Goal: Task Accomplishment & Management: Use online tool/utility

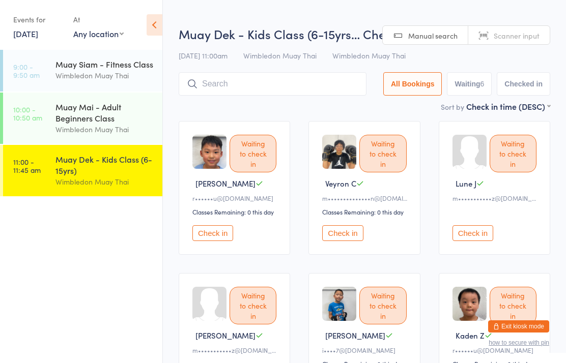
click at [248, 82] on input "search" at bounding box center [273, 83] width 188 height 23
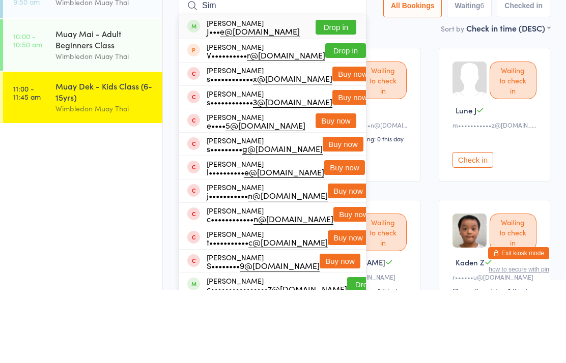
type input "Sim"
click at [326, 93] on button "Drop in" at bounding box center [335, 100] width 41 height 15
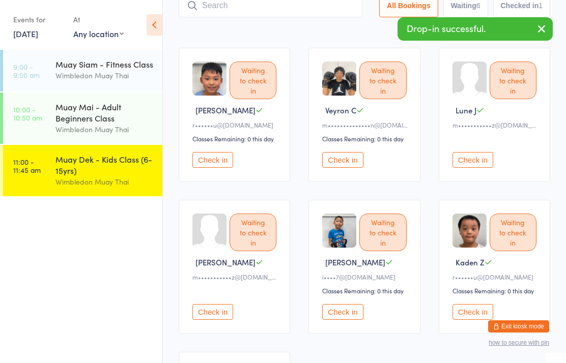
click at [98, 121] on div "Muay Mai - Adult Beginners Class" at bounding box center [104, 112] width 98 height 22
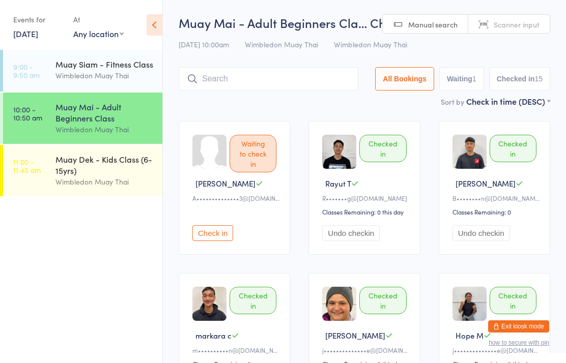
click at [234, 77] on input "search" at bounding box center [269, 78] width 180 height 23
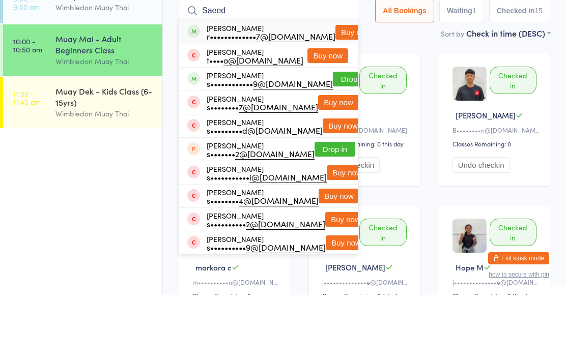
type input "Saeed"
click at [335, 93] on button "Buy now" at bounding box center [355, 100] width 41 height 15
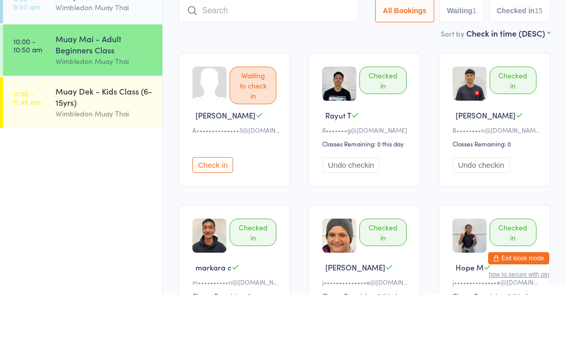
scroll to position [68, 0]
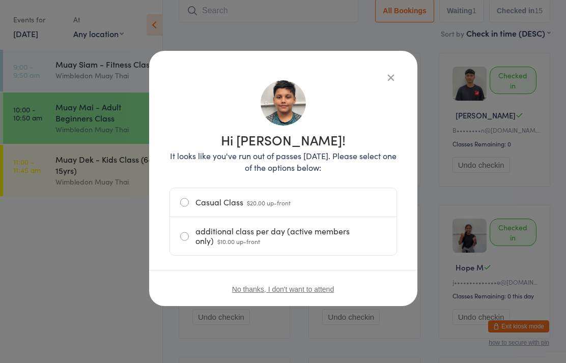
click at [385, 79] on icon "button" at bounding box center [390, 77] width 11 height 11
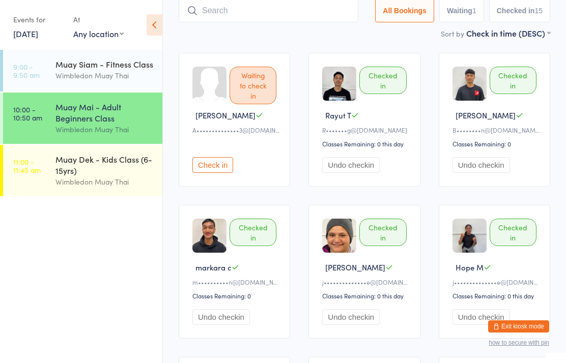
click at [305, 15] on input "search" at bounding box center [269, 10] width 180 height 23
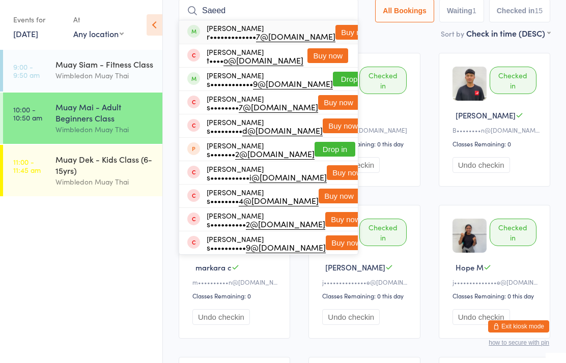
type input "Saeed"
click at [335, 34] on button "Buy now" at bounding box center [355, 32] width 41 height 15
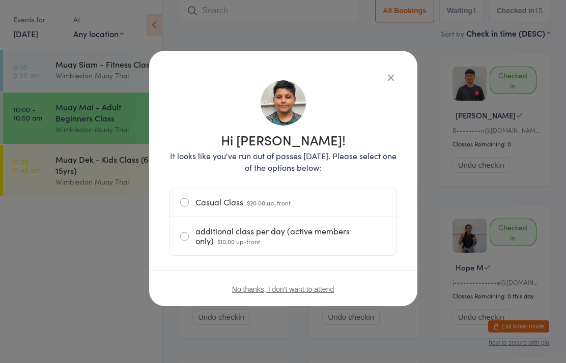
click at [390, 62] on div "Hi [PERSON_NAME]! It looks like you've run out of passes [DATE]. Please select …" at bounding box center [283, 178] width 268 height 255
click at [384, 74] on button "button" at bounding box center [390, 77] width 12 height 12
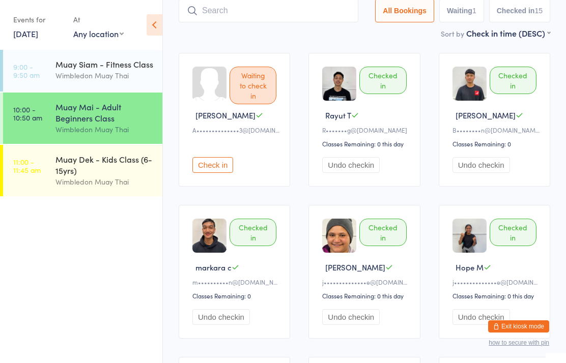
click at [108, 161] on div "Muay Dek - Kids Class (6-15yrs)" at bounding box center [104, 165] width 98 height 22
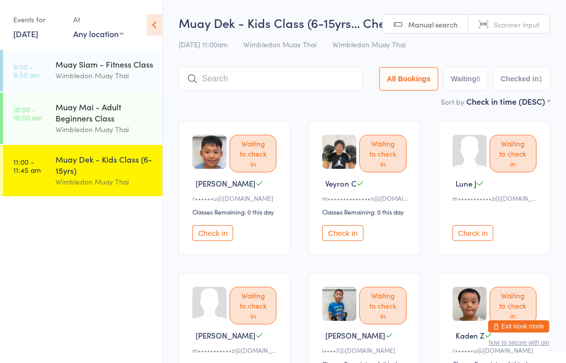
click at [298, 76] on input "search" at bounding box center [271, 78] width 184 height 23
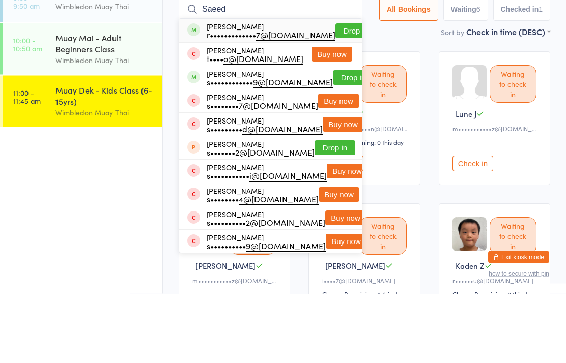
type input "Saeed"
click at [335, 93] on button "Drop in" at bounding box center [355, 100] width 41 height 15
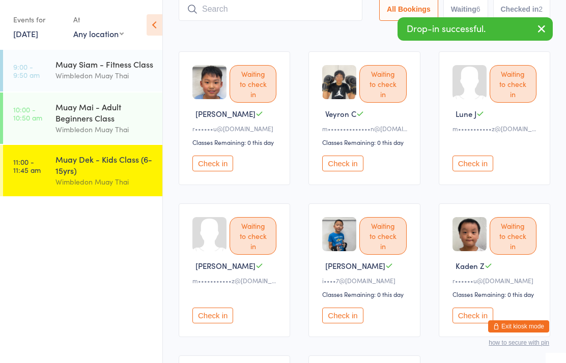
click at [85, 104] on div "Muay Mai - Adult Beginners Class" at bounding box center [104, 112] width 98 height 22
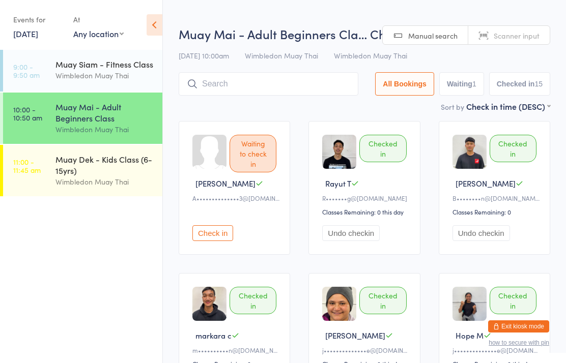
click at [69, 172] on div "Muay Dek - Kids Class (6-15yrs)" at bounding box center [104, 165] width 98 height 22
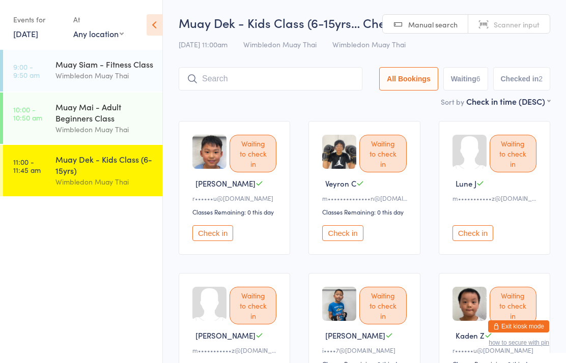
click at [477, 227] on div "Check in" at bounding box center [495, 226] width 87 height 29
click at [478, 241] on button "Check in" at bounding box center [472, 233] width 41 height 16
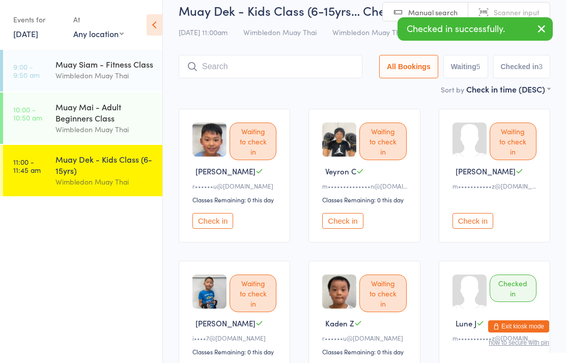
scroll to position [13, 0]
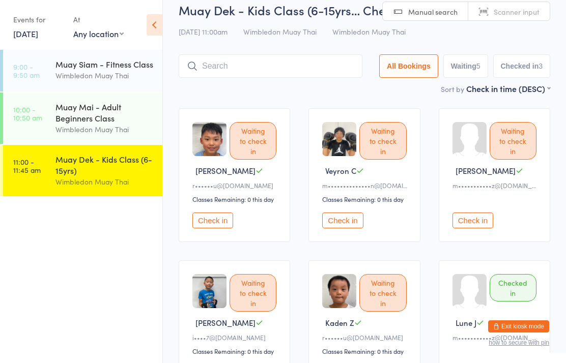
click at [488, 226] on button "Check in" at bounding box center [472, 221] width 41 height 16
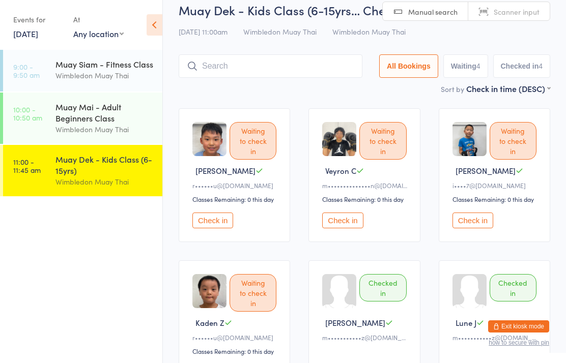
click at [50, 163] on link "11:00 - 11:45 am Muay Dek - Kids Class (6-15yrs) Wimbledon Muay Thai" at bounding box center [82, 170] width 159 height 51
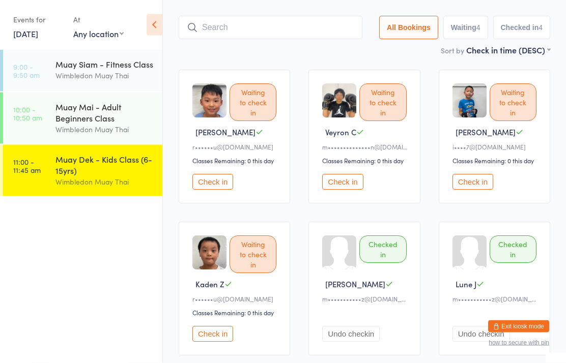
scroll to position [52, 0]
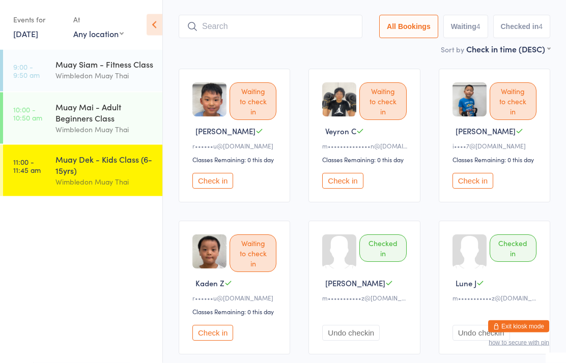
click at [104, 180] on div "Wimbledon Muay Thai" at bounding box center [104, 182] width 98 height 12
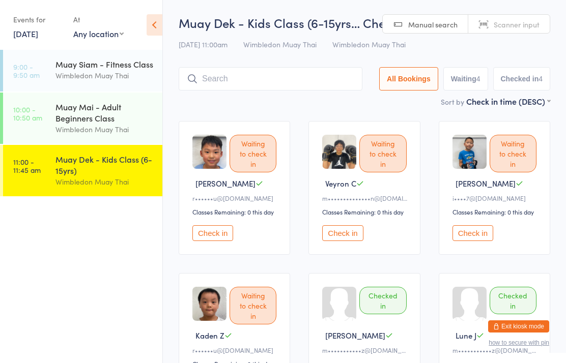
click at [50, 174] on link "11:00 - 11:45 am Muay Dek - Kids Class (6-15yrs) Wimbledon Muay Thai" at bounding box center [82, 170] width 159 height 51
click at [220, 81] on input "search" at bounding box center [271, 78] width 184 height 23
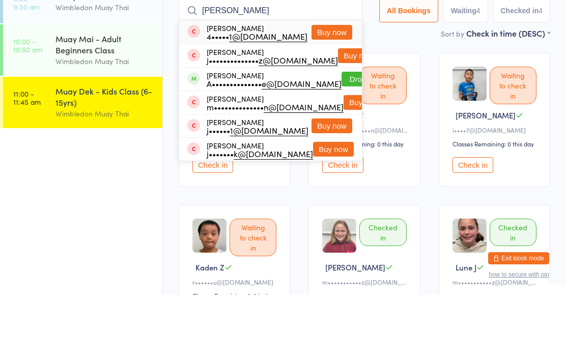
type input "[PERSON_NAME]"
click at [341, 140] on button "Drop in" at bounding box center [361, 147] width 41 height 15
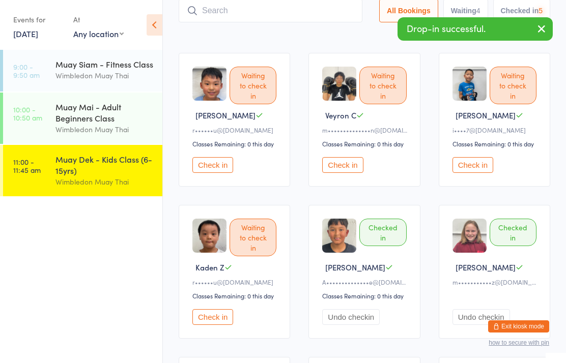
click at [255, 20] on input "search" at bounding box center [271, 10] width 184 height 23
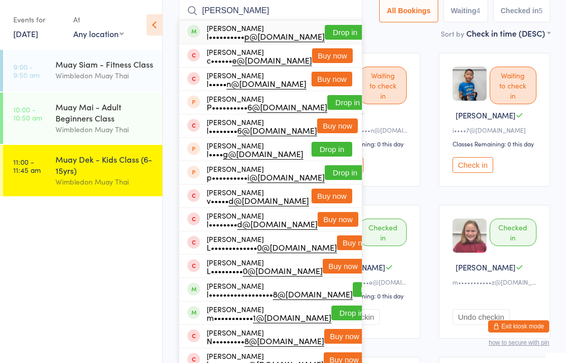
type input "[PERSON_NAME]"
click at [325, 32] on button "Drop in" at bounding box center [344, 32] width 41 height 15
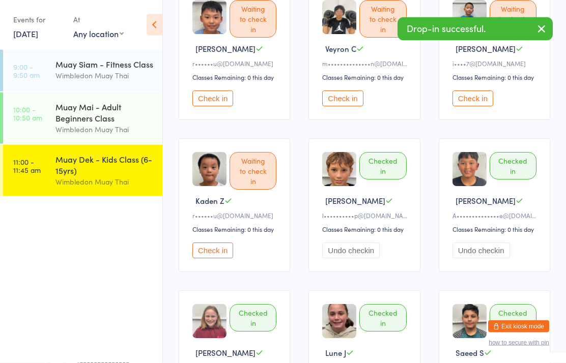
scroll to position [135, 0]
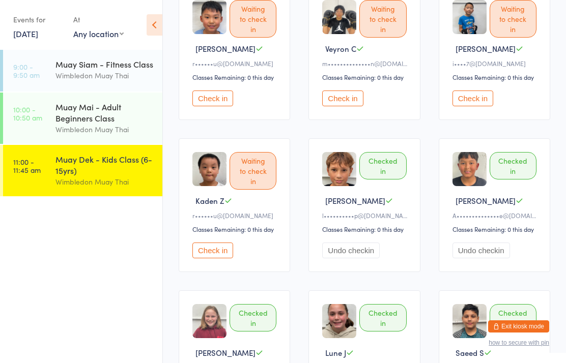
click at [40, 159] on link "11:00 - 11:45 am Muay Dek - Kids Class (6-15yrs) Wimbledon Muay Thai" at bounding box center [82, 170] width 159 height 51
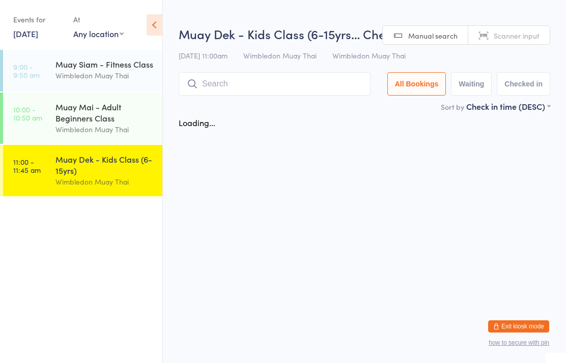
scroll to position [0, 0]
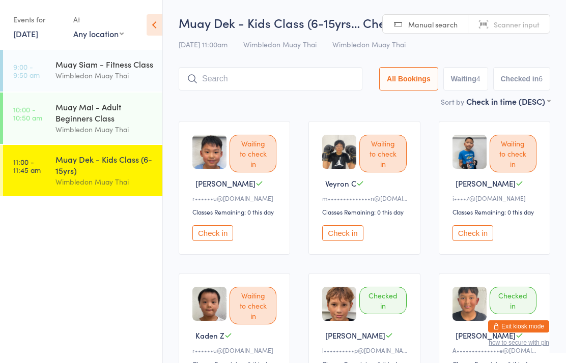
click at [225, 231] on button "Check in" at bounding box center [212, 233] width 41 height 16
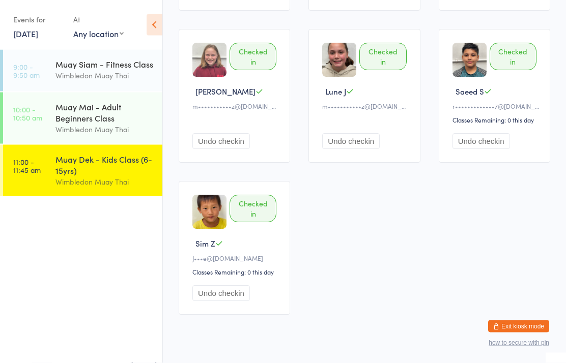
scroll to position [400, 0]
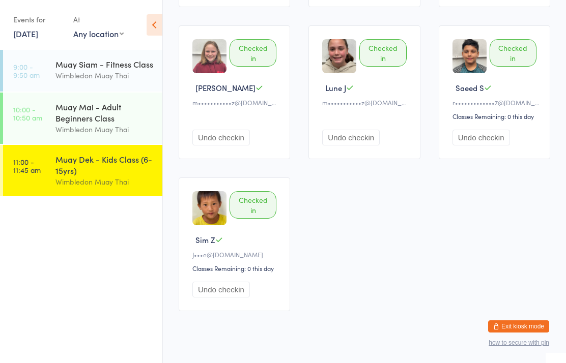
click at [91, 169] on div "Muay Dek - Kids Class (6-15yrs)" at bounding box center [104, 165] width 98 height 22
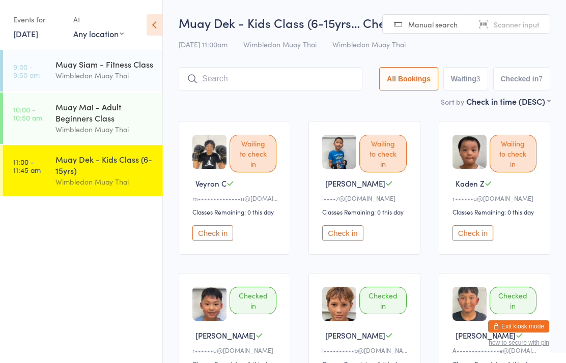
click at [61, 158] on div "Muay Dek - Kids Class (6-15yrs)" at bounding box center [104, 165] width 98 height 22
click at [306, 75] on input "search" at bounding box center [271, 78] width 184 height 23
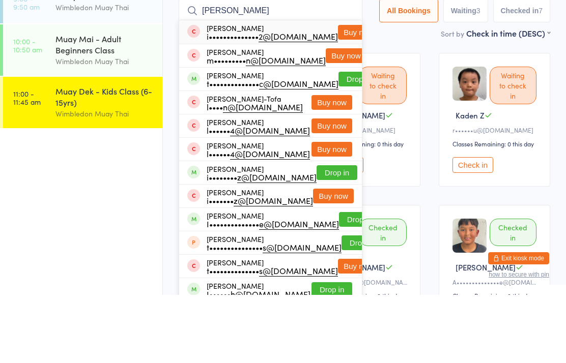
type input "[PERSON_NAME]"
click at [351, 140] on button "Drop in" at bounding box center [358, 147] width 41 height 15
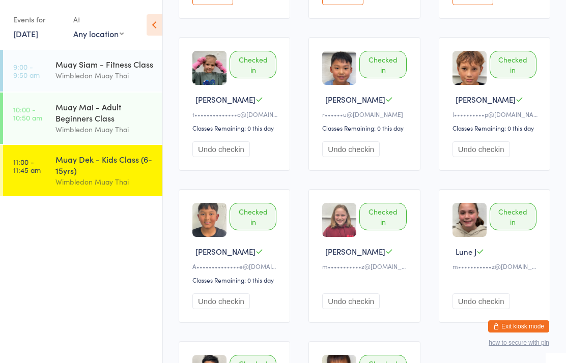
scroll to position [13, 0]
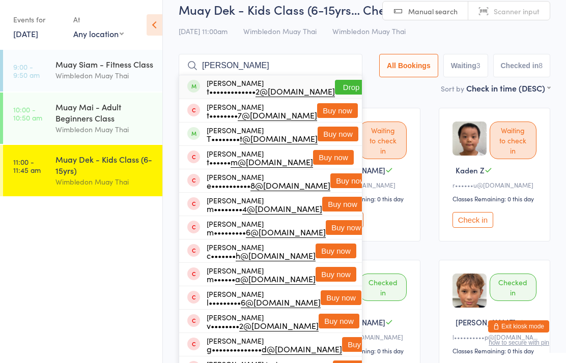
type input "[PERSON_NAME]"
click at [208, 91] on div "t••••••••••••• 2@[DOMAIN_NAME]" at bounding box center [270, 91] width 128 height 8
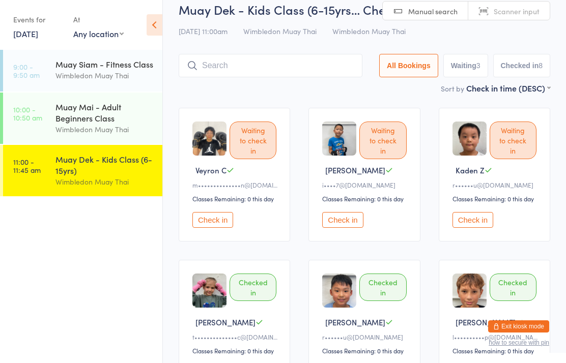
click at [220, 84] on div "Sort by Check in time (DESC) First name (ASC) First name (DESC) Last name (ASC)…" at bounding box center [364, 87] width 371 height 11
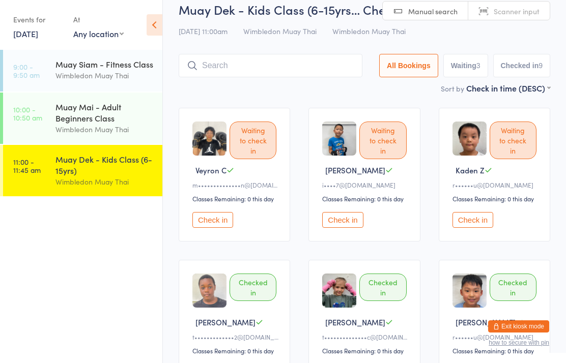
click at [320, 63] on input "search" at bounding box center [271, 65] width 184 height 23
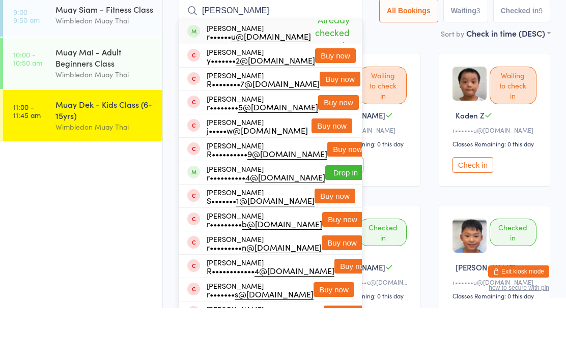
type input "[PERSON_NAME]"
click at [338, 103] on button "Buy now" at bounding box center [335, 110] width 41 height 15
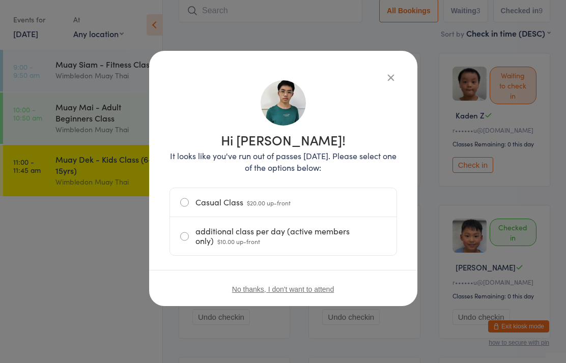
click at [343, 203] on label "Casual Class $20.00 up-front" at bounding box center [283, 202] width 206 height 28
click at [0, 0] on input "Casual Class $20.00 up-front" at bounding box center [0, 0] width 0 height 0
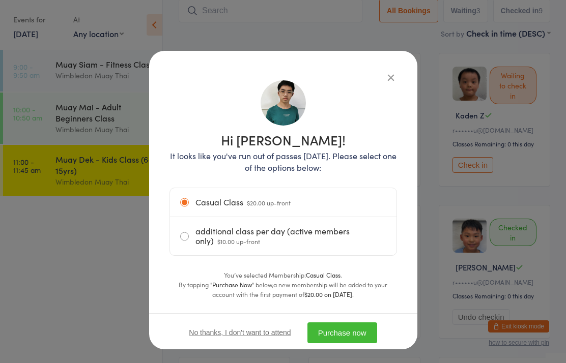
click at [371, 333] on button "Purchase now" at bounding box center [342, 332] width 70 height 21
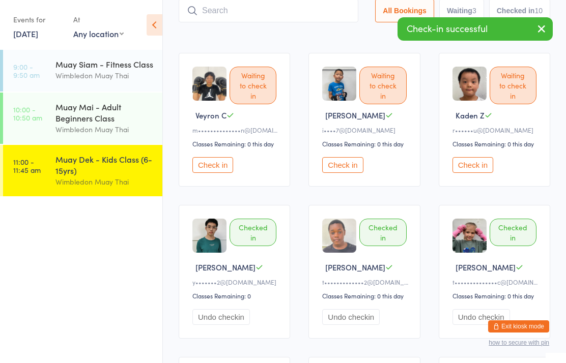
click at [265, 2] on input "search" at bounding box center [269, 10] width 180 height 23
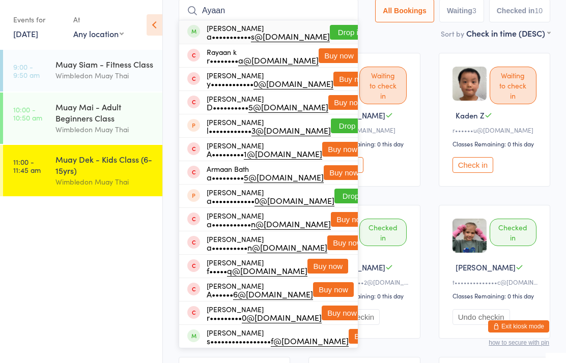
type input "Ayaan"
click at [330, 26] on button "Drop in" at bounding box center [350, 32] width 41 height 15
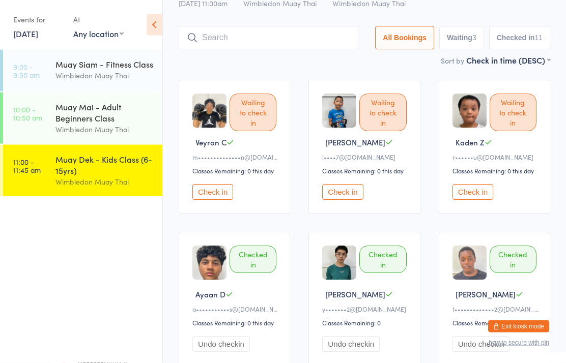
scroll to position [0, 0]
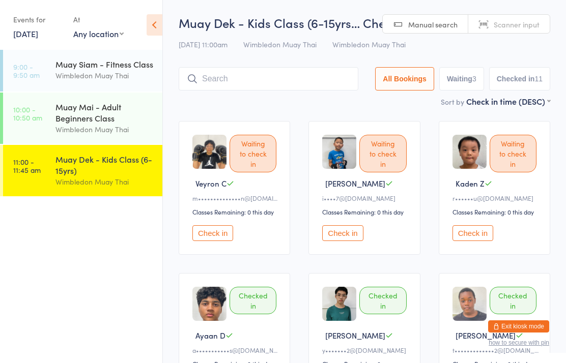
click at [294, 66] on div "Muay Dek - Kids Class (6-15yrs… Check-in [DATE] 11:00am Wimbledon Muay Thai Wim…" at bounding box center [364, 54] width 371 height 81
click at [287, 82] on input "search" at bounding box center [269, 78] width 180 height 23
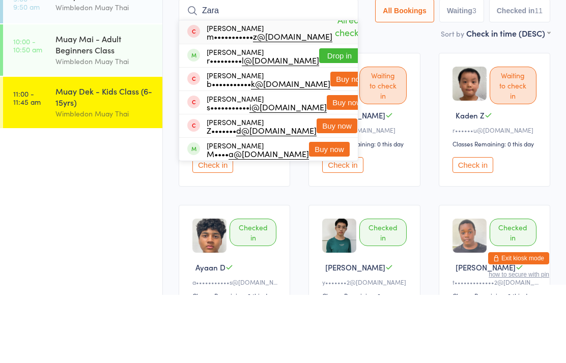
type input "Zara"
click at [335, 116] on button "Drop in" at bounding box center [339, 123] width 41 height 15
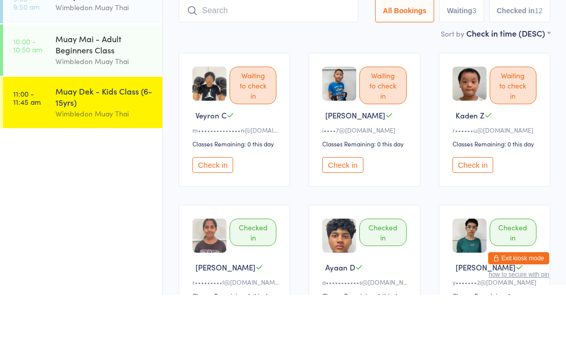
click at [154, 93] on div "Muay Mai - Adult Beginners Class Wimbledon Muay Thai" at bounding box center [108, 118] width 107 height 51
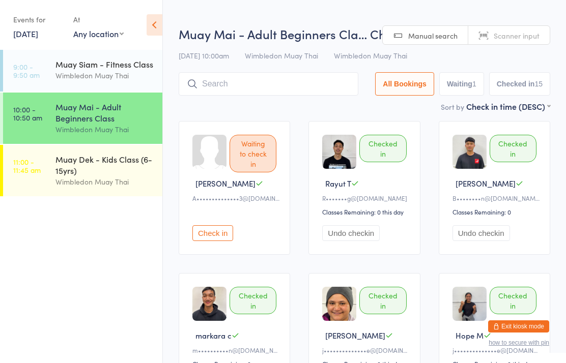
click at [151, 170] on div "Muay Dek - Kids Class (6-15yrs)" at bounding box center [104, 165] width 98 height 22
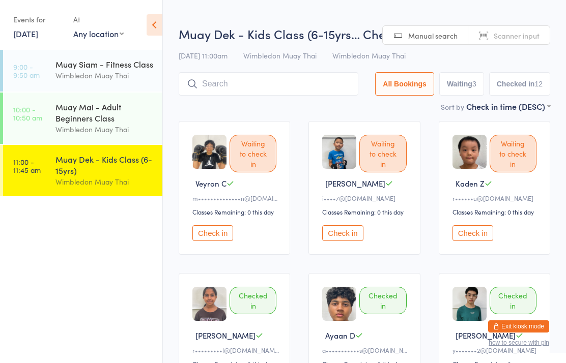
click at [353, 238] on button "Check in" at bounding box center [342, 233] width 41 height 16
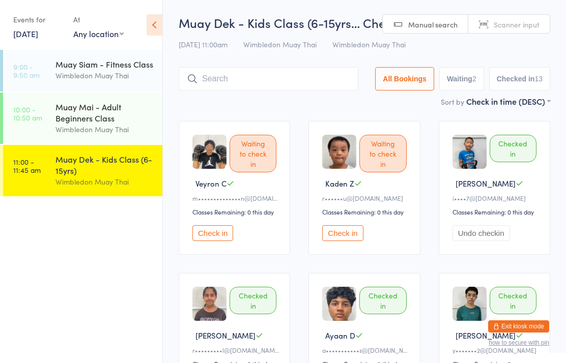
click at [55, 167] on div "Muay Dek - Kids Class (6-15yrs)" at bounding box center [104, 165] width 98 height 22
click at [246, 71] on input "search" at bounding box center [269, 78] width 180 height 23
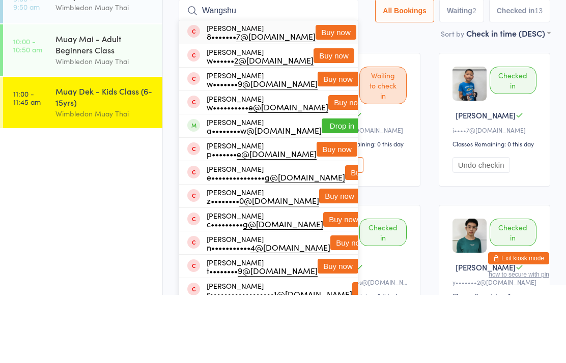
type input "Wangshu"
click at [335, 93] on button "Buy now" at bounding box center [335, 100] width 41 height 15
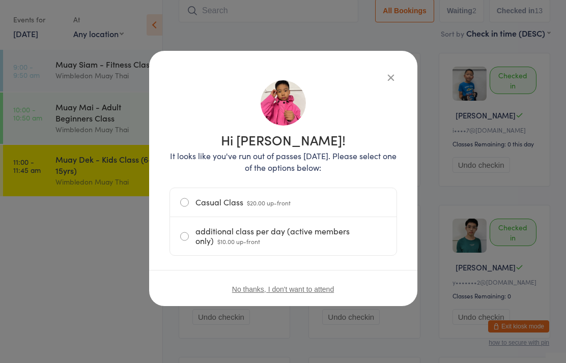
click at [317, 198] on label "Casual Class $20.00 up-front" at bounding box center [283, 202] width 206 height 28
click at [0, 0] on input "Casual Class $20.00 up-front" at bounding box center [0, 0] width 0 height 0
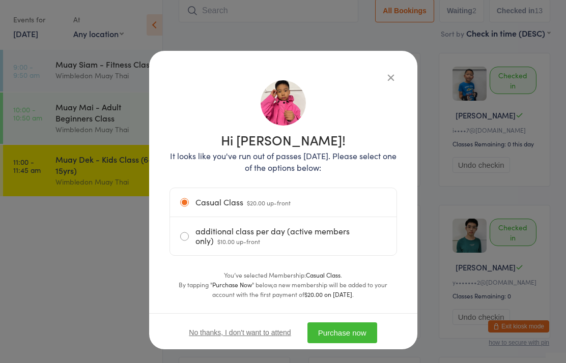
click at [352, 335] on button "Purchase now" at bounding box center [342, 332] width 70 height 21
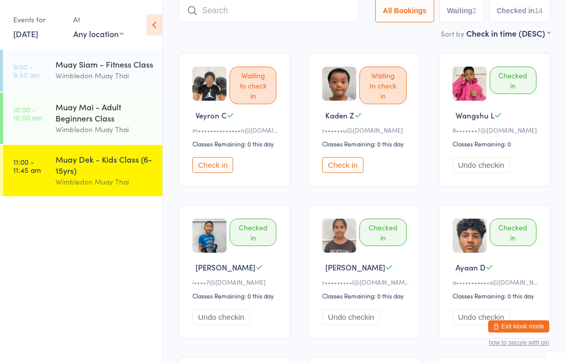
click at [275, 14] on input "search" at bounding box center [269, 10] width 180 height 23
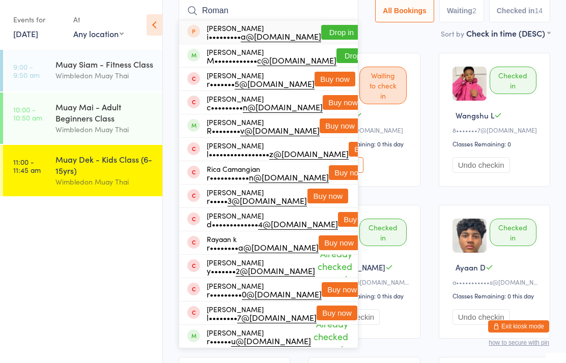
type input "Roman"
click at [338, 55] on button "Drop in" at bounding box center [356, 55] width 41 height 15
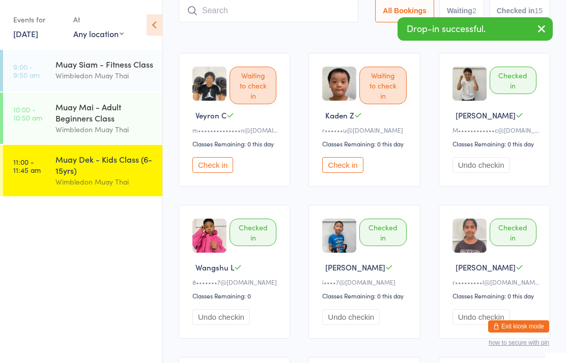
click at [342, 168] on button "Check in" at bounding box center [342, 165] width 41 height 16
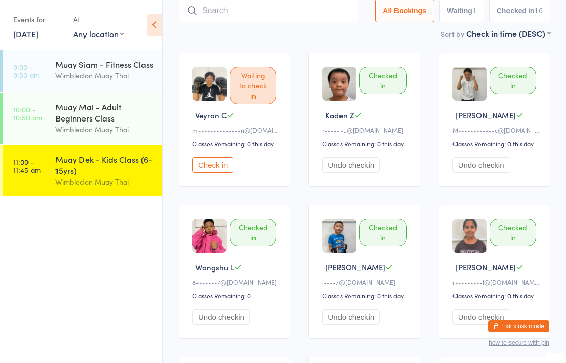
click at [54, 168] on link "11:00 - 11:45 am Muay Dek - Kids Class (6-15yrs) Wimbledon Muay Thai" at bounding box center [82, 170] width 159 height 51
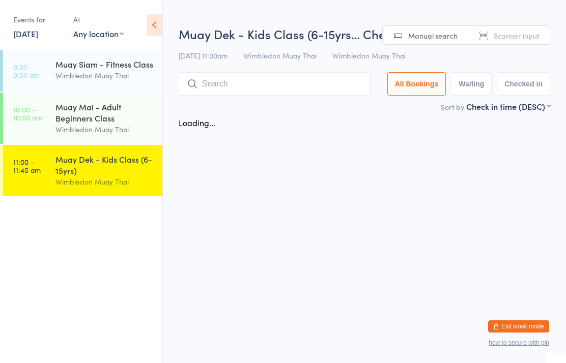
scroll to position [0, 0]
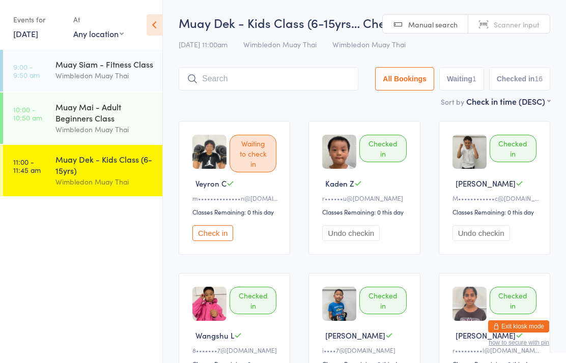
click at [249, 87] on input "search" at bounding box center [269, 78] width 180 height 23
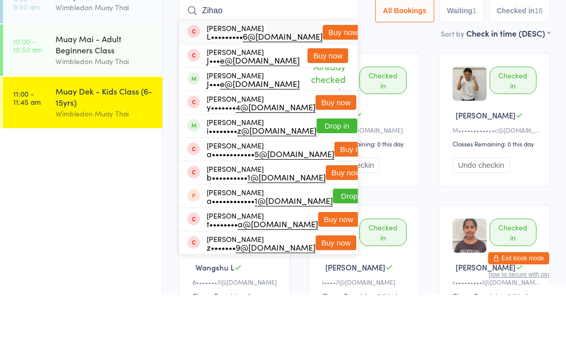
type input "Zihao"
click at [326, 93] on button "Buy now" at bounding box center [342, 100] width 41 height 15
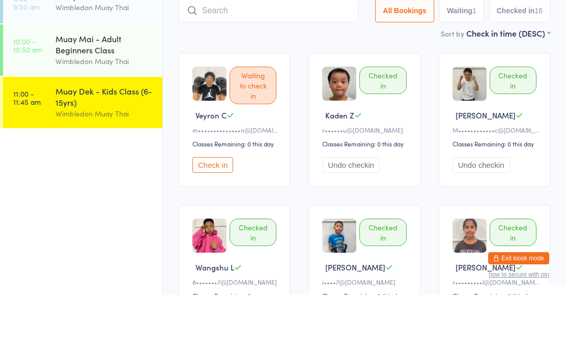
scroll to position [68, 0]
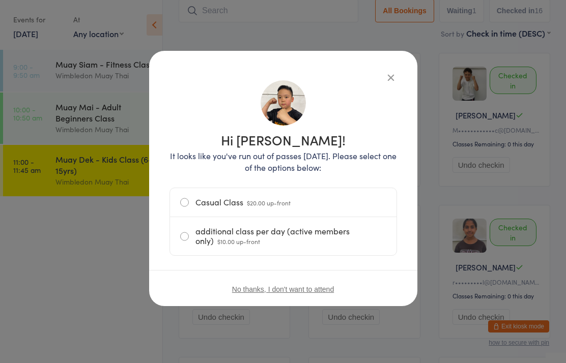
click at [186, 205] on label "Casual Class $20.00 up-front" at bounding box center [283, 202] width 206 height 28
click at [0, 0] on input "Casual Class $20.00 up-front" at bounding box center [0, 0] width 0 height 0
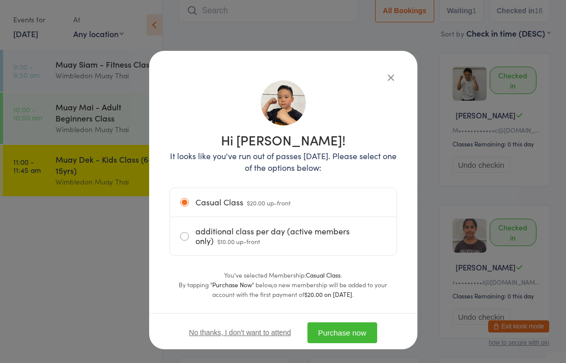
click at [351, 333] on button "Purchase now" at bounding box center [342, 332] width 70 height 21
